Goal: Information Seeking & Learning: Check status

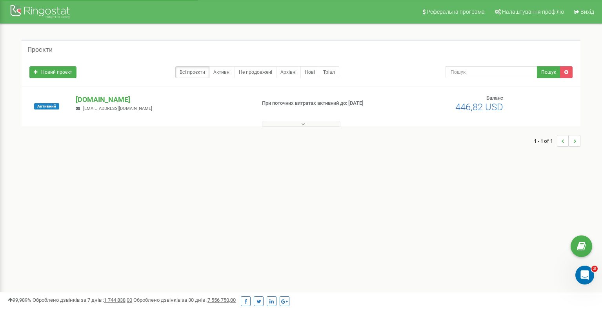
click at [330, 122] on button at bounding box center [301, 124] width 78 height 6
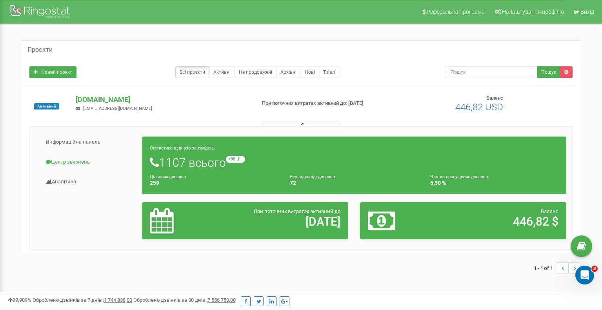
click at [77, 160] on link "Центр звернень" at bounding box center [89, 162] width 107 height 19
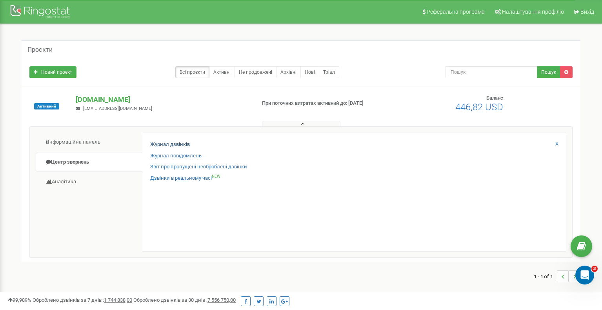
click at [168, 141] on link "Журнал дзвінків" at bounding box center [170, 144] width 40 height 7
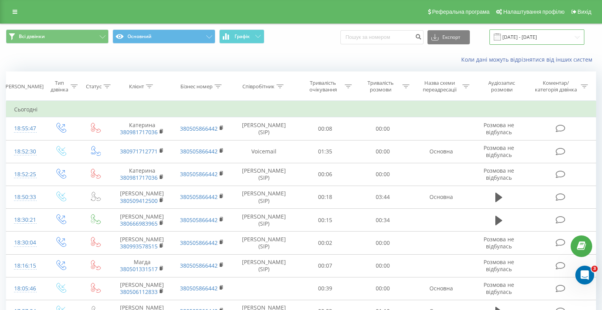
click at [535, 44] on input "20.07.2025 - 20.08.2025" at bounding box center [536, 36] width 95 height 15
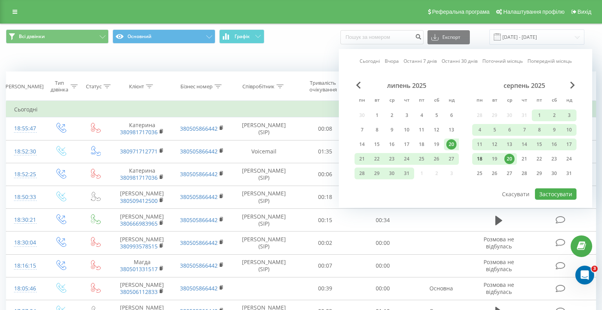
click at [481, 162] on div "18" at bounding box center [480, 159] width 10 height 10
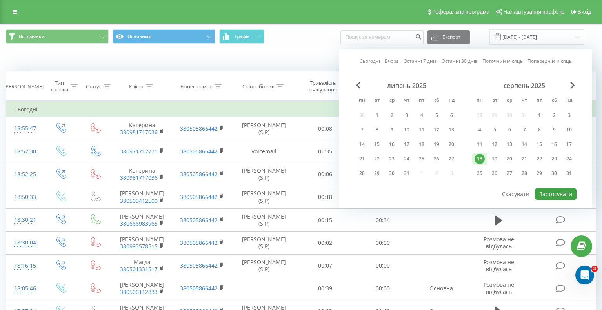
click at [559, 198] on button "Застосувати" at bounding box center [556, 193] width 42 height 11
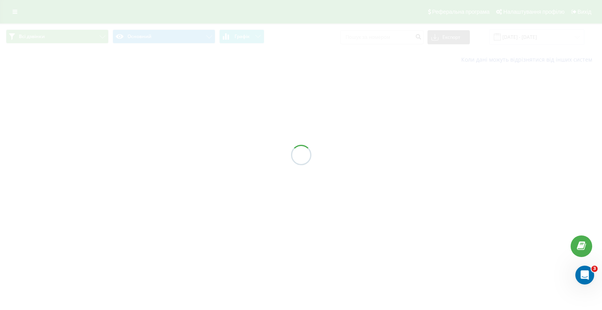
type input "18.08.2025 - 18.08.2025"
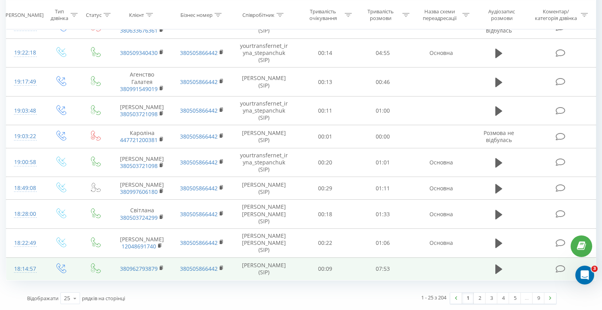
scroll to position [453, 0]
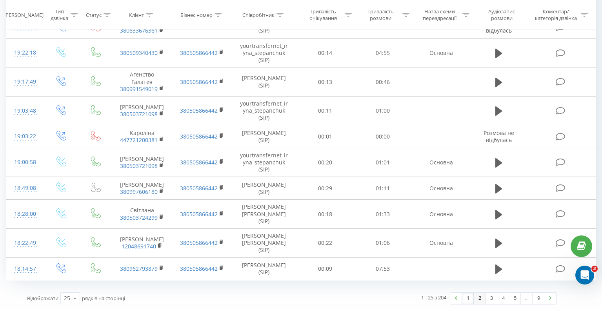
click at [479, 301] on link "2" at bounding box center [480, 298] width 12 height 11
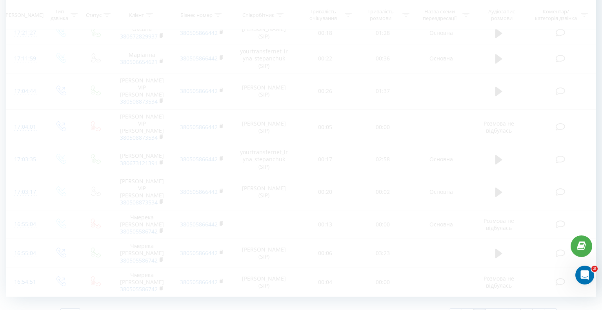
scroll to position [496, 0]
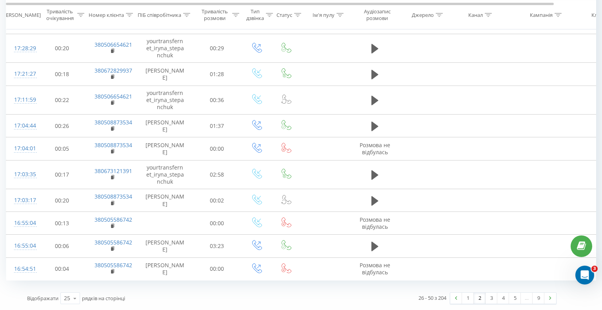
drag, startPoint x: 226, startPoint y: 233, endPoint x: 493, endPoint y: 298, distance: 274.6
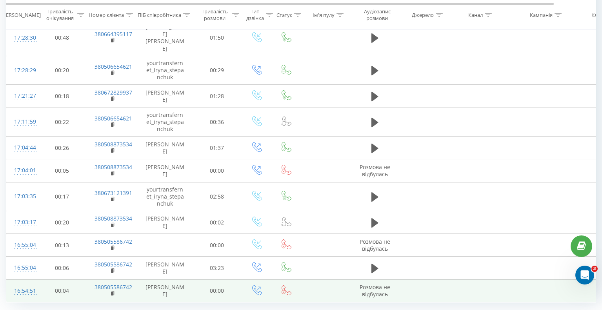
scroll to position [453, 0]
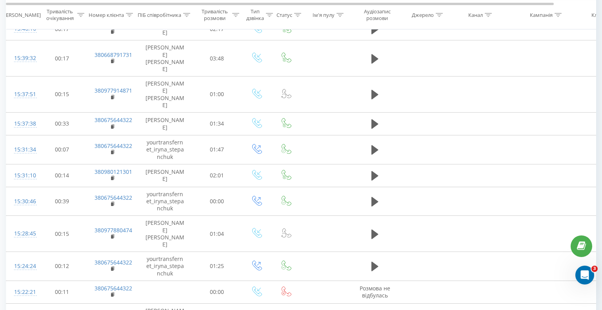
scroll to position [448, 0]
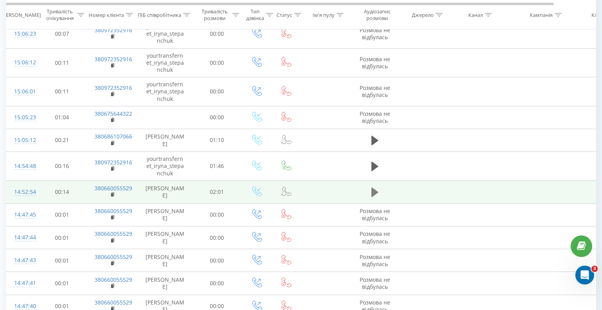
click at [372, 197] on icon at bounding box center [374, 191] width 7 height 9
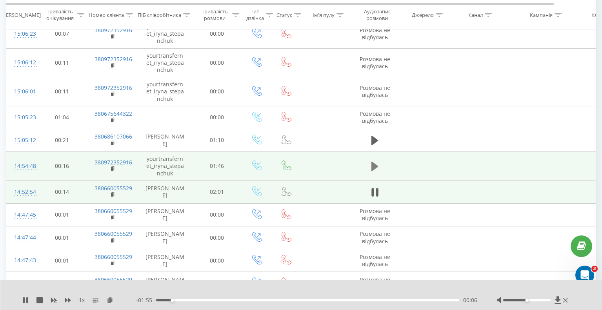
click at [377, 170] on icon at bounding box center [374, 166] width 7 height 11
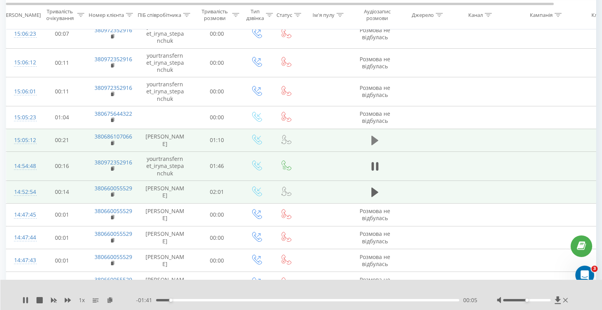
click at [376, 144] on icon at bounding box center [374, 140] width 7 height 11
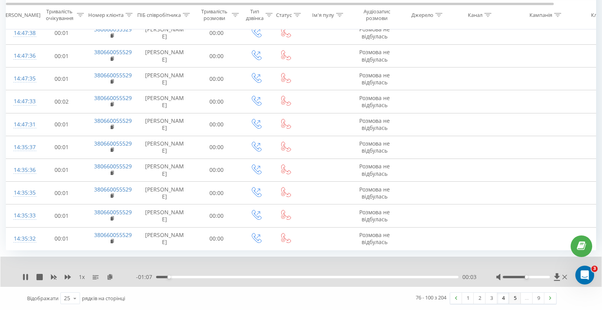
click at [515, 298] on link "5" at bounding box center [515, 298] width 12 height 11
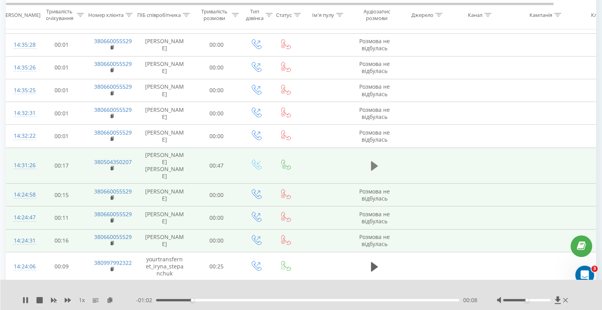
click at [377, 169] on icon at bounding box center [374, 165] width 7 height 11
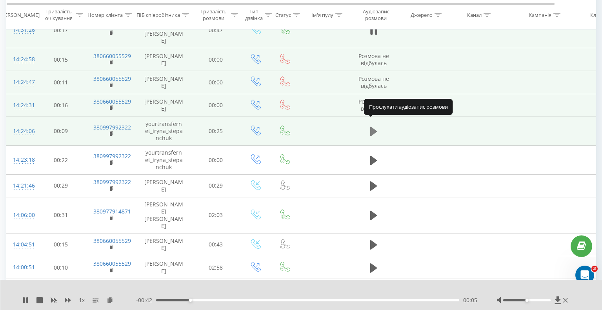
click at [375, 127] on icon at bounding box center [373, 131] width 7 height 9
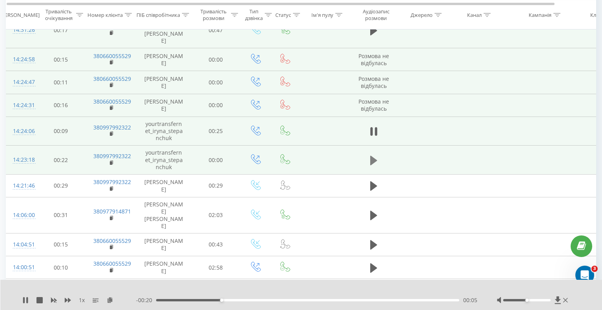
click at [373, 155] on icon at bounding box center [373, 159] width 7 height 9
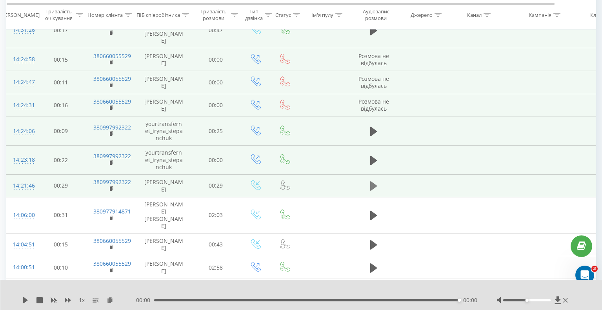
click at [374, 180] on icon at bounding box center [373, 185] width 7 height 11
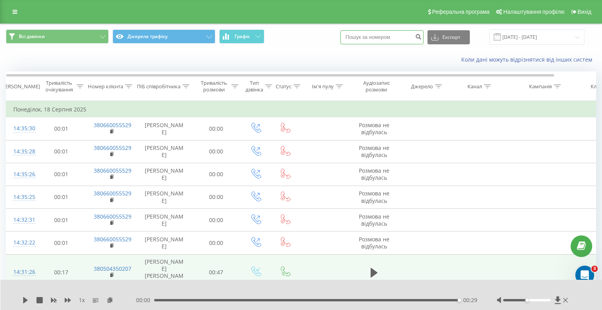
click at [399, 44] on input at bounding box center [381, 37] width 83 height 14
paste input "+380954626017"
type input "+380954626017"
click at [424, 44] on button "submit" at bounding box center [418, 37] width 11 height 14
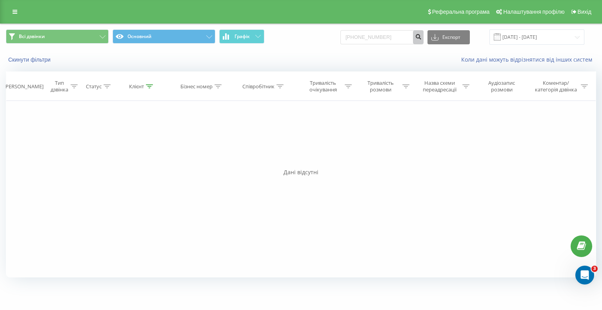
click at [424, 44] on button "submit" at bounding box center [418, 37] width 11 height 14
click at [536, 45] on input "20.05.2025 - 20.08.2025" at bounding box center [536, 36] width 95 height 15
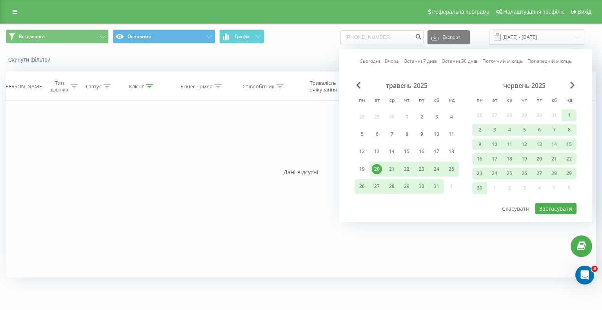
click at [570, 89] on div "червень 2025" at bounding box center [524, 86] width 104 height 8
click at [571, 89] on span "Next Month" at bounding box center [572, 85] width 5 height 7
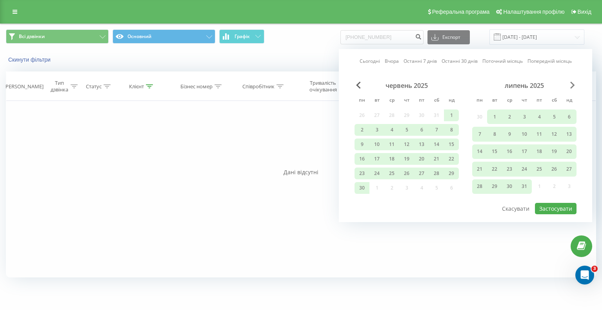
click at [575, 89] on span "Next Month" at bounding box center [572, 85] width 5 height 7
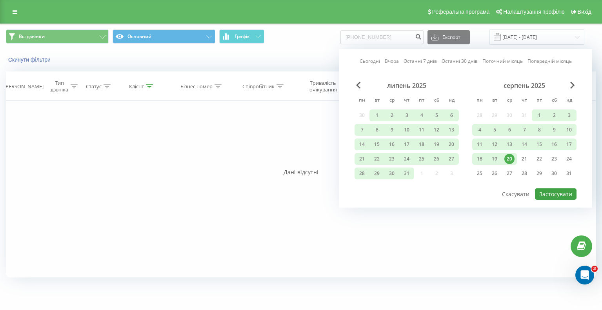
click at [552, 200] on button "Застосувати" at bounding box center [556, 193] width 42 height 11
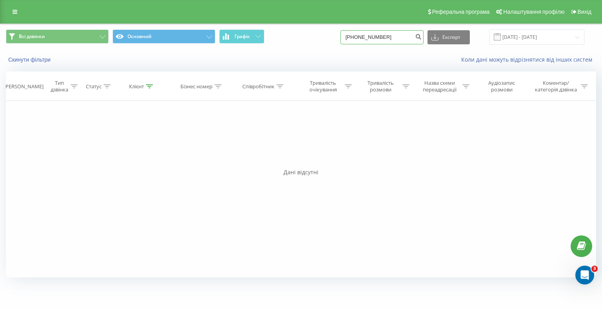
click at [410, 43] on input "[PHONE_NUMBER]" at bounding box center [381, 37] width 83 height 14
click at [341, 93] on div "Тривалість очікування" at bounding box center [324, 86] width 40 height 13
click at [407, 143] on div "Фільтрувати за умовою Дорівнює Введіть значення Скасувати OK Фільтрувати за умо…" at bounding box center [301, 189] width 590 height 176
click at [416, 137] on div "Фільтрувати за умовою Дорівнює Введіть значення Скасувати OK Фільтрувати за умо…" at bounding box center [301, 189] width 590 height 176
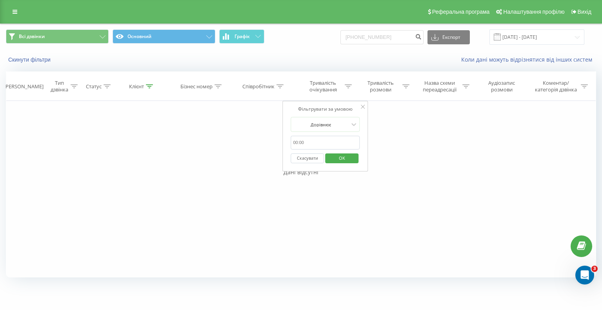
click at [366, 114] on div "Фільтрувати за умовою Дорівнює Скасувати OK" at bounding box center [325, 136] width 86 height 71
click at [364, 109] on icon at bounding box center [363, 107] width 4 height 4
click at [412, 44] on input "[PHONE_NUMBER]" at bounding box center [381, 37] width 83 height 14
click at [576, 45] on input "[DATE] - [DATE]" at bounding box center [536, 36] width 95 height 15
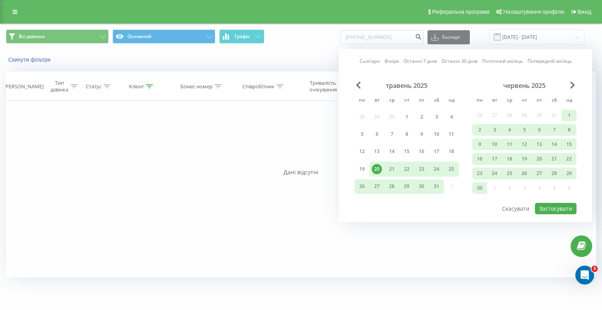
click at [567, 97] on div "червень 2025 пн вт ср чт пт сб нд 26 27 28 29 30 31 1 2 3 4 5 6 7 8 9 10 11 12 …" at bounding box center [524, 139] width 104 height 115
click at [570, 89] on div "червень 2025" at bounding box center [524, 86] width 104 height 8
click at [572, 89] on span "Next Month" at bounding box center [572, 85] width 5 height 7
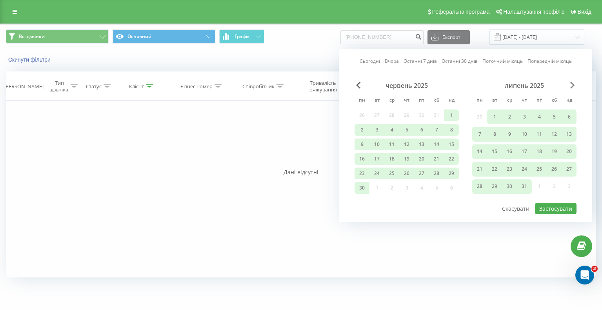
click at [572, 89] on span "Next Month" at bounding box center [572, 85] width 5 height 7
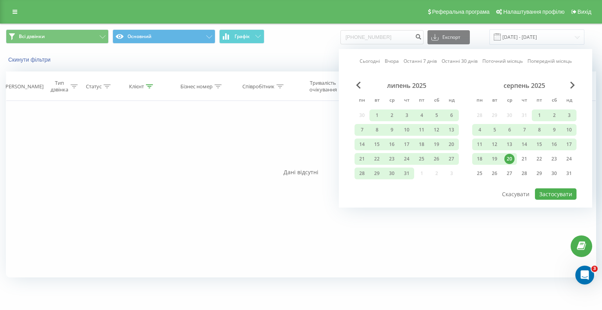
click at [511, 164] on div "20" at bounding box center [509, 159] width 10 height 10
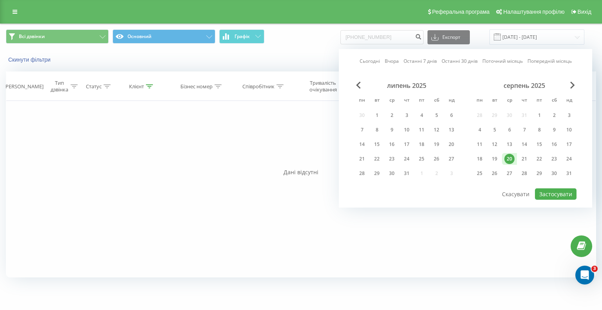
click at [510, 164] on div "20" at bounding box center [509, 159] width 10 height 10
click at [546, 196] on button "Застосувати" at bounding box center [556, 193] width 42 height 11
type input "20.08.2025 - 20.08.2025"
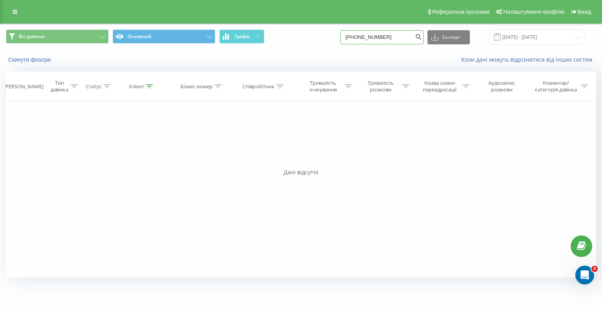
click at [414, 44] on input "+380954626017" at bounding box center [381, 37] width 83 height 14
click at [424, 44] on button "submit" at bounding box center [418, 37] width 11 height 14
click at [576, 45] on input "[DATE] - [DATE]" at bounding box center [536, 36] width 95 height 15
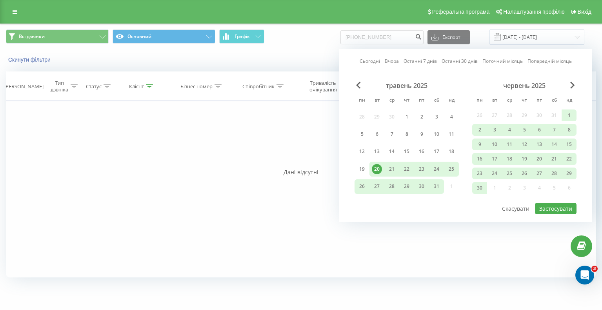
click at [372, 65] on link "Сьогодні" at bounding box center [370, 60] width 20 height 7
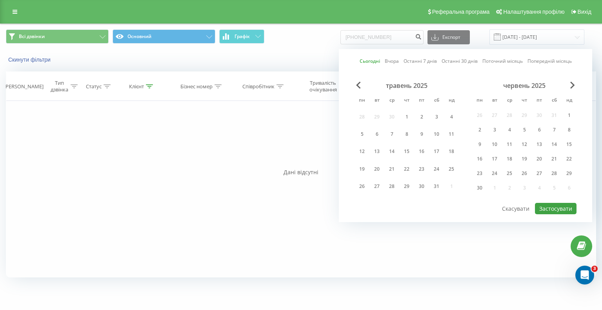
click at [549, 214] on button "Застосувати" at bounding box center [556, 208] width 42 height 11
type input "[DATE] - [DATE]"
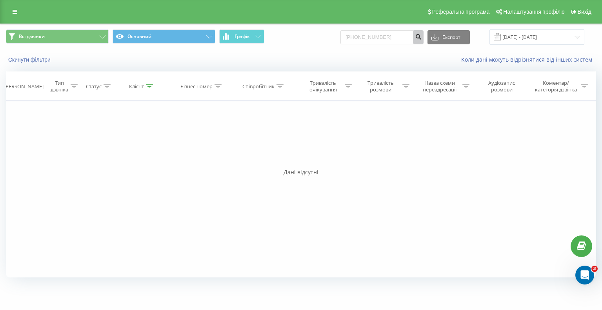
click at [424, 44] on button "submit" at bounding box center [418, 37] width 11 height 14
click at [577, 45] on input "[DATE] - [DATE]" at bounding box center [536, 36] width 95 height 15
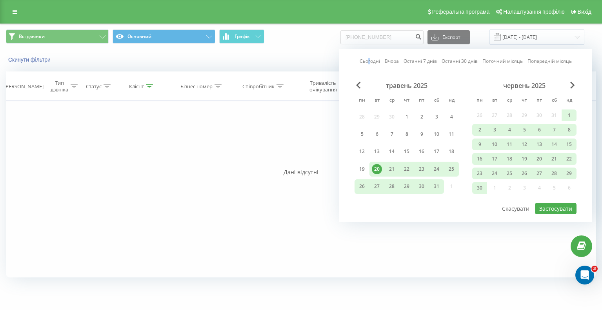
click at [370, 65] on link "Сьогодні" at bounding box center [370, 60] width 20 height 7
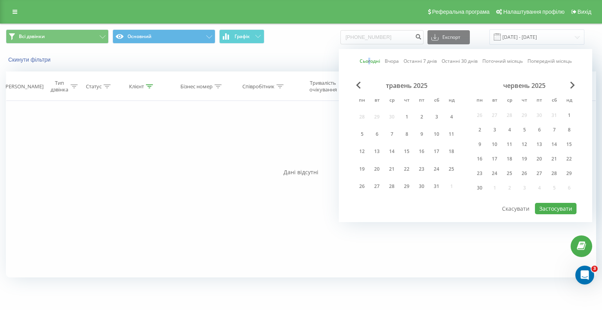
click at [370, 65] on link "Сьогодні" at bounding box center [370, 60] width 20 height 7
click at [372, 65] on link "Сьогодні" at bounding box center [370, 60] width 20 height 7
click at [553, 211] on button "Застосувати" at bounding box center [556, 208] width 42 height 11
type input "[DATE] - [DATE]"
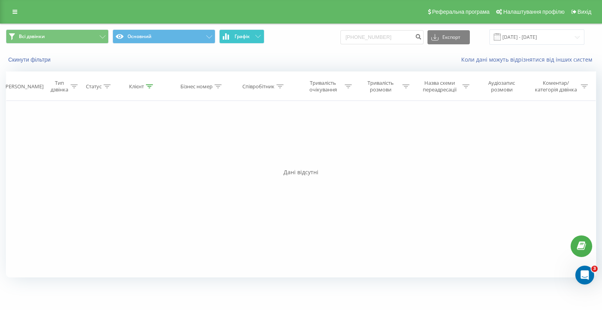
click at [226, 40] on button "Графік" at bounding box center [241, 36] width 45 height 14
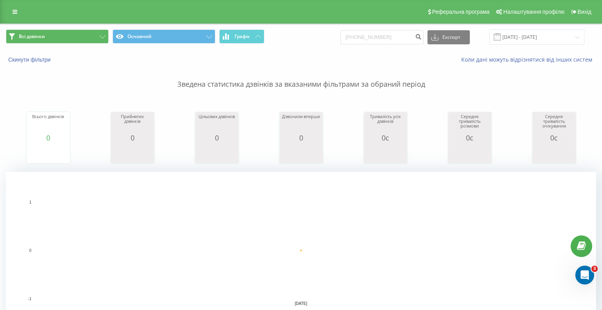
click at [59, 40] on button "Всі дзвінки" at bounding box center [57, 36] width 103 height 14
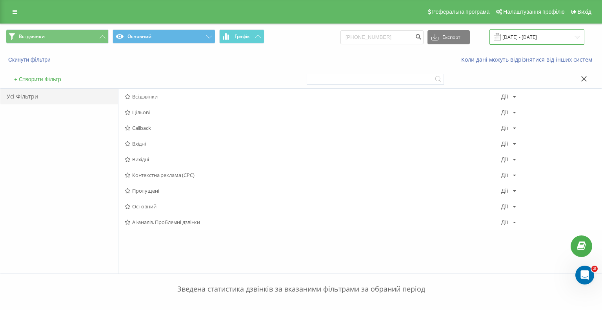
click at [573, 44] on input "[DATE] - [DATE]" at bounding box center [536, 36] width 95 height 15
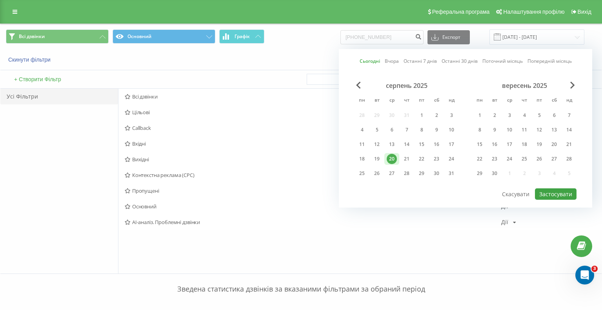
click at [560, 200] on button "Застосувати" at bounding box center [556, 193] width 42 height 11
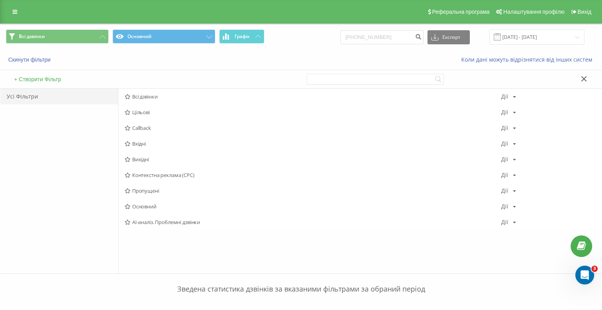
scroll to position [0, 0]
click at [583, 82] on icon at bounding box center [583, 78] width 5 height 5
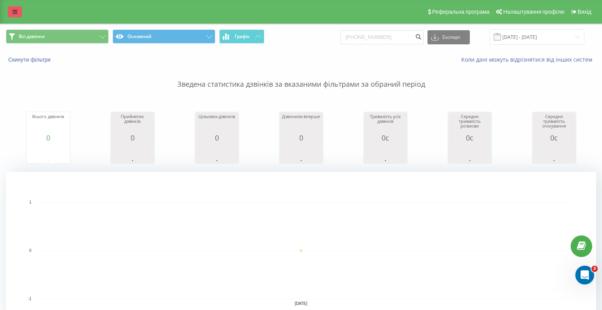
click at [14, 15] on icon at bounding box center [15, 11] width 5 height 5
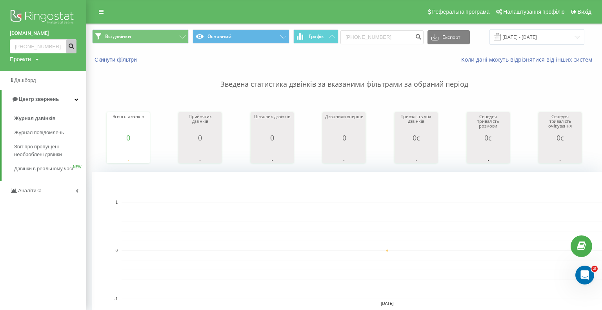
click at [70, 45] on icon "submit" at bounding box center [71, 45] width 7 height 5
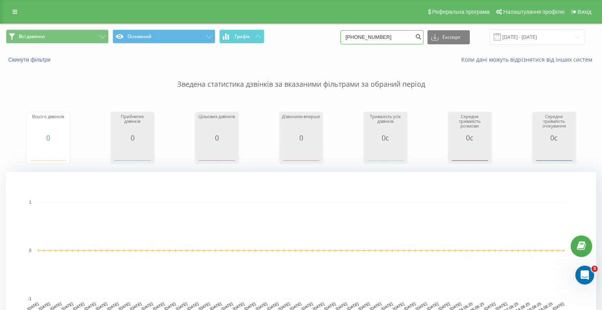
click at [413, 43] on input "[PHONE_NUMBER]" at bounding box center [381, 37] width 83 height 14
type input "+"
paste input "0963970735"
type input "[PHONE_NUMBER]"
click at [573, 44] on input "[DATE] - [DATE]" at bounding box center [536, 36] width 95 height 15
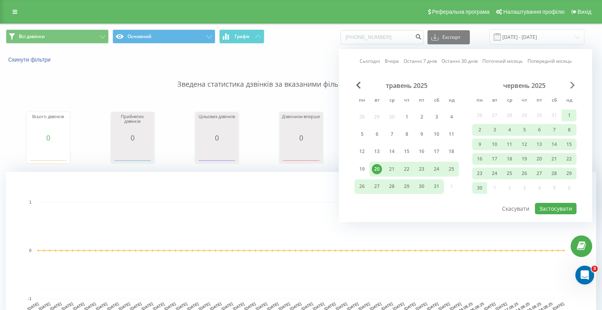
click at [573, 89] on span "Next Month" at bounding box center [572, 85] width 5 height 7
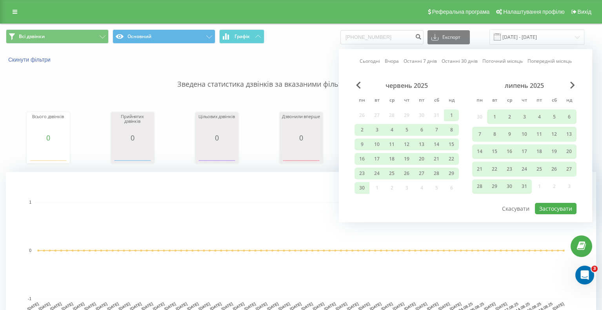
click at [369, 65] on link "Сьогодні" at bounding box center [370, 60] width 20 height 7
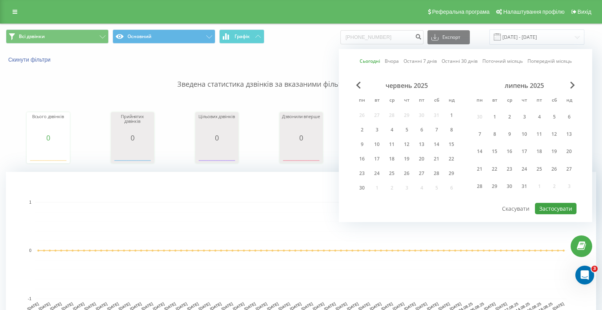
click at [545, 214] on button "Застосувати" at bounding box center [556, 208] width 42 height 11
type input "20.08.2025 - 20.08.2025"
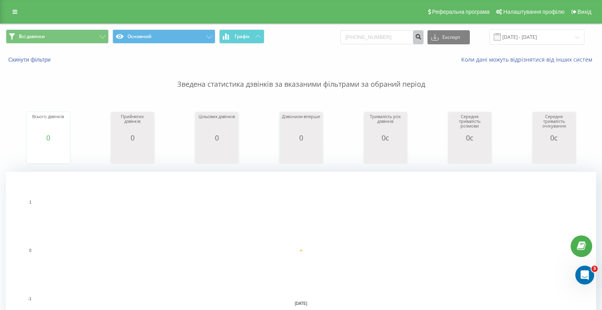
click at [422, 38] on icon "submit" at bounding box center [418, 35] width 7 height 5
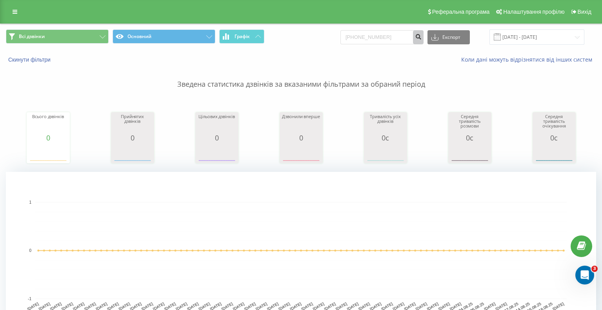
click at [422, 38] on icon "submit" at bounding box center [418, 35] width 7 height 5
click at [424, 44] on button "submit" at bounding box center [418, 37] width 11 height 14
click at [422, 38] on icon "submit" at bounding box center [418, 35] width 7 height 5
click at [573, 45] on input "[DATE] - [DATE]" at bounding box center [536, 36] width 95 height 15
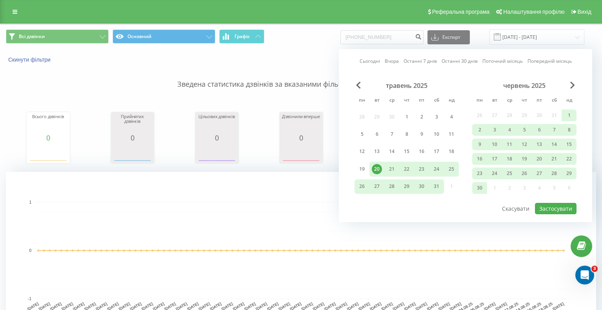
click at [369, 65] on link "Сьогодні" at bounding box center [370, 60] width 20 height 7
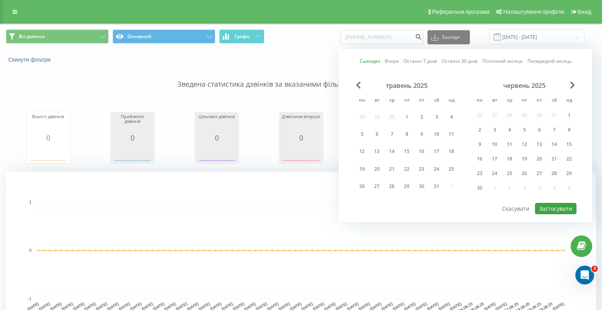
click at [540, 214] on button "Застосувати" at bounding box center [556, 208] width 42 height 11
type input "[DATE] - [DATE]"
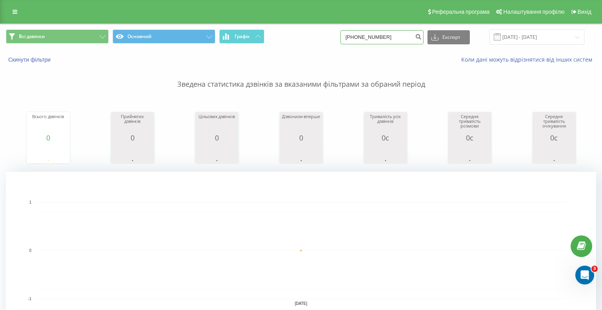
click at [369, 44] on input "[PHONE_NUMBER]" at bounding box center [381, 37] width 83 height 14
type input "380963970735"
click at [422, 38] on icon "submit" at bounding box center [418, 35] width 7 height 5
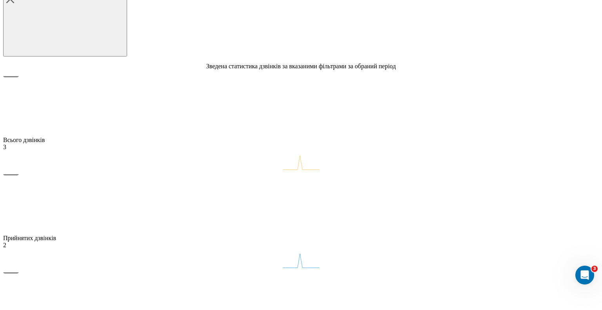
scroll to position [262, 0]
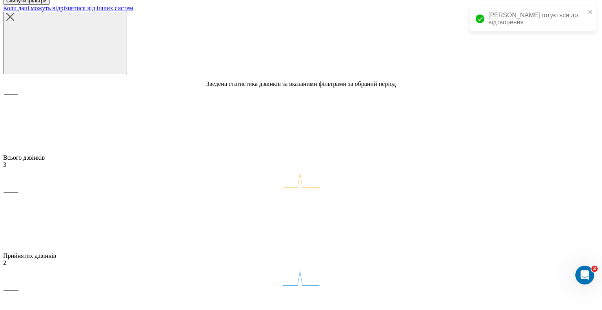
scroll to position [229, 0]
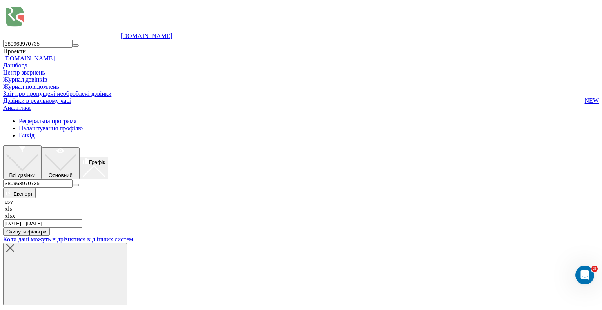
scroll to position [0, 0]
click at [76, 185] on icon "submit" at bounding box center [76, 185] width 0 height 0
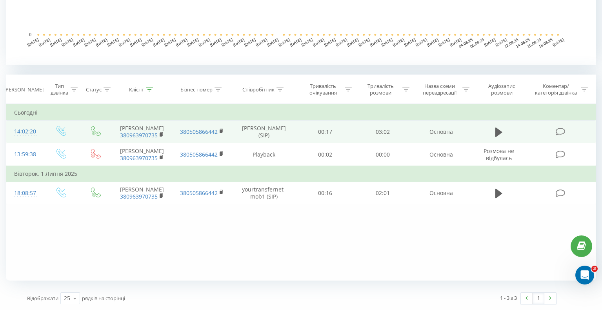
scroll to position [271, 0]
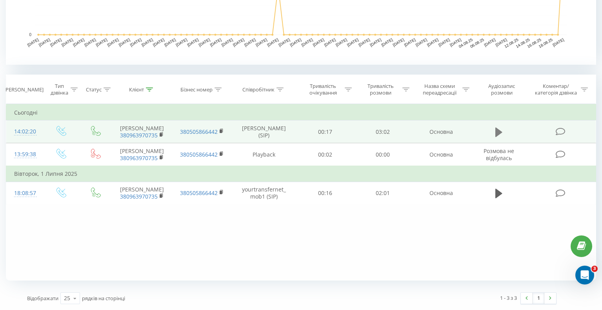
click at [496, 132] on icon at bounding box center [498, 131] width 7 height 9
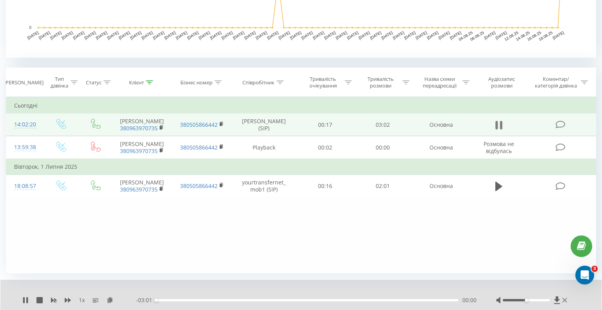
click at [495, 129] on button at bounding box center [499, 125] width 12 height 12
click at [499, 131] on icon at bounding box center [498, 125] width 7 height 11
click at [499, 129] on icon at bounding box center [498, 124] width 7 height 9
click at [499, 131] on icon at bounding box center [498, 125] width 7 height 11
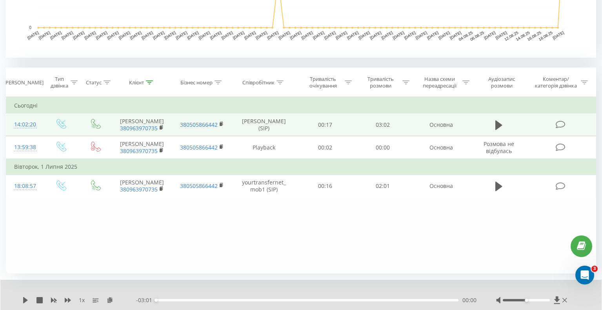
click at [499, 129] on icon at bounding box center [498, 124] width 7 height 9
click at [499, 131] on icon at bounding box center [498, 125] width 7 height 11
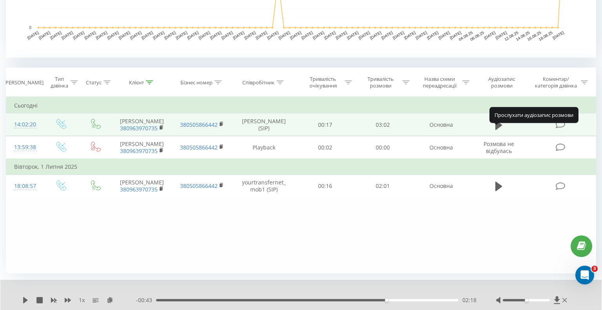
click at [499, 129] on icon at bounding box center [498, 124] width 7 height 9
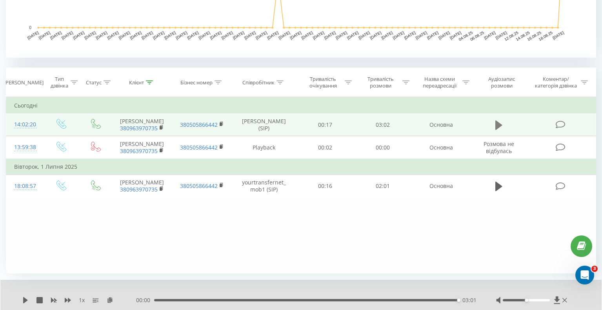
click at [503, 131] on button at bounding box center [499, 125] width 12 height 12
click at [493, 131] on button at bounding box center [499, 125] width 12 height 12
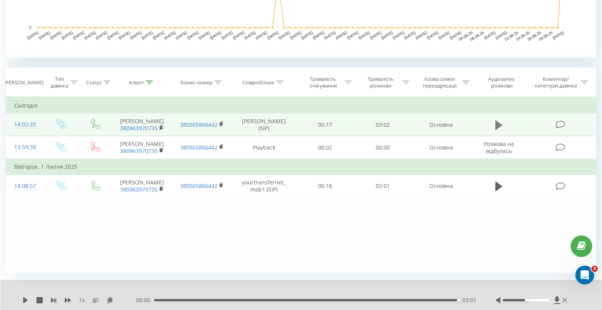
click at [498, 129] on icon at bounding box center [498, 124] width 7 height 9
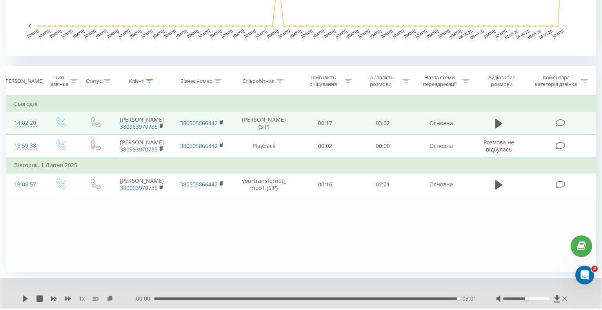
scroll to position [273, 0]
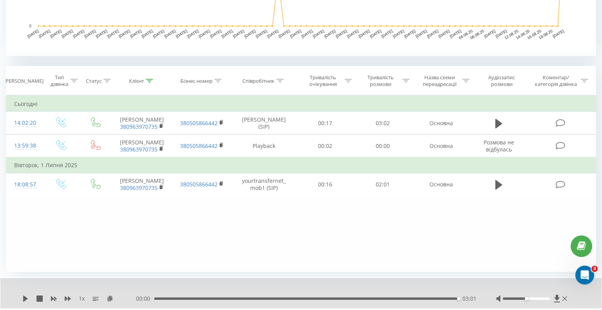
click at [505, 131] on td at bounding box center [498, 123] width 55 height 23
click at [499, 128] on icon at bounding box center [498, 122] width 7 height 9
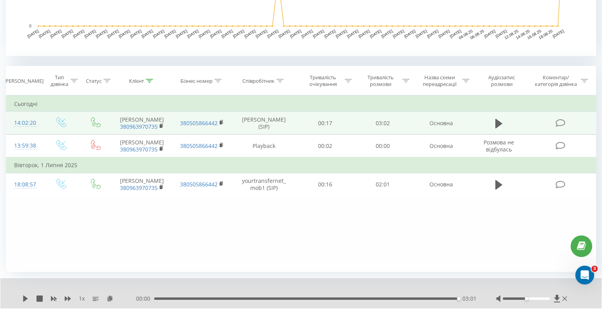
click at [419, 131] on td "Основна" at bounding box center [441, 123] width 60 height 23
click at [361, 131] on td "03:02" at bounding box center [383, 123] width 58 height 23
click at [489, 133] on td at bounding box center [498, 123] width 55 height 23
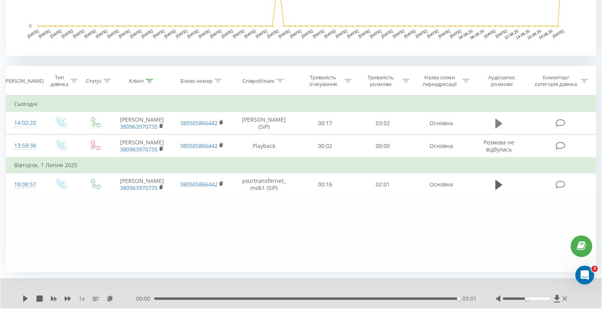
click at [502, 129] on icon at bounding box center [498, 123] width 7 height 11
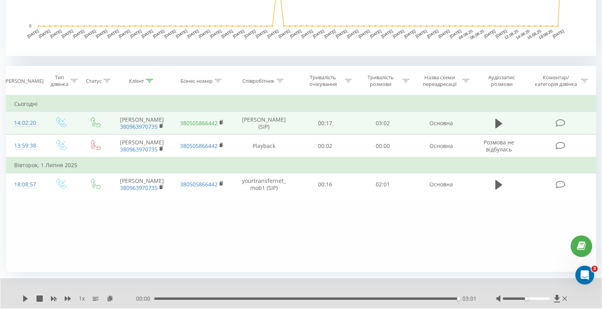
click at [182, 127] on link "380505866442" at bounding box center [199, 122] width 38 height 7
click at [507, 132] on td at bounding box center [498, 123] width 55 height 23
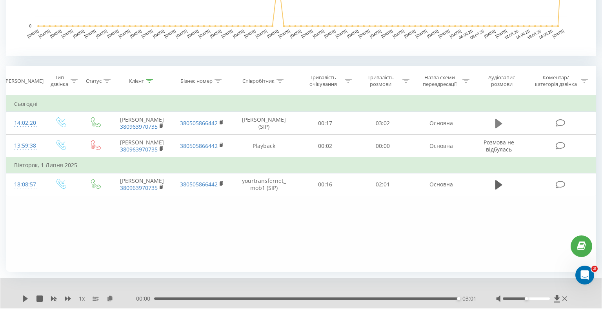
click at [500, 128] on icon at bounding box center [498, 122] width 7 height 9
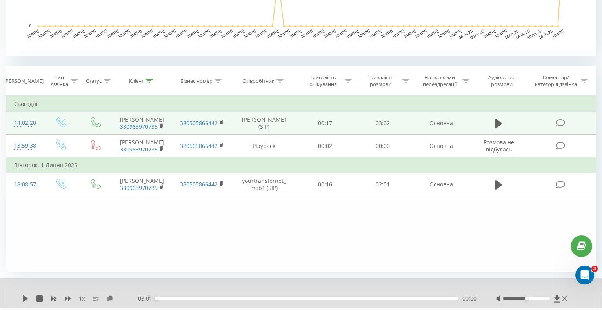
click at [551, 131] on td at bounding box center [561, 123] width 69 height 23
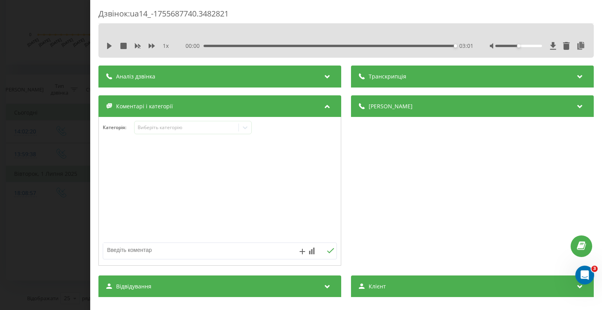
scroll to position [264, 0]
click at [105, 47] on div "1 x 00:00 03:01 03:01" at bounding box center [346, 46] width 484 height 12
click at [109, 47] on icon at bounding box center [109, 46] width 5 height 6
drag, startPoint x: 204, startPoint y: 46, endPoint x: 405, endPoint y: 53, distance: 200.5
click at [405, 53] on div "1 x - 00:36 02:25 02:25" at bounding box center [345, 41] width 495 height 34
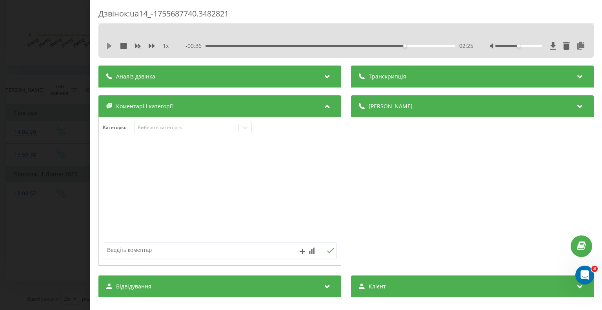
click at [111, 48] on icon at bounding box center [109, 46] width 6 height 6
click at [167, 45] on span "1 x" at bounding box center [166, 46] width 6 height 8
click at [112, 46] on icon at bounding box center [111, 46] width 2 height 6
